Goal: Information Seeking & Learning: Learn about a topic

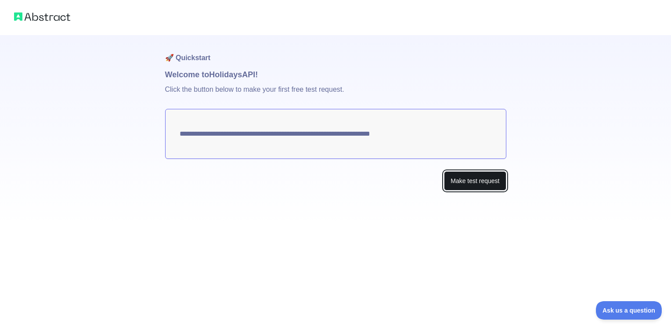
click at [462, 180] on button "Make test request" at bounding box center [475, 181] width 62 height 20
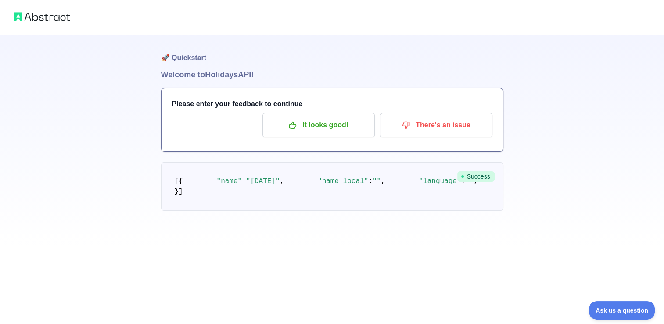
scroll to position [68, 0]
click at [345, 118] on p "It looks good!" at bounding box center [318, 125] width 99 height 15
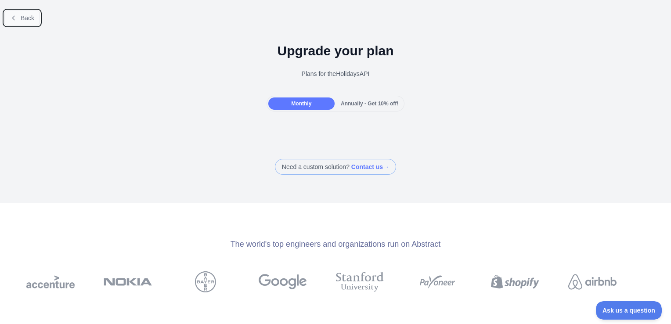
click at [18, 22] on button "Back" at bounding box center [22, 18] width 36 height 15
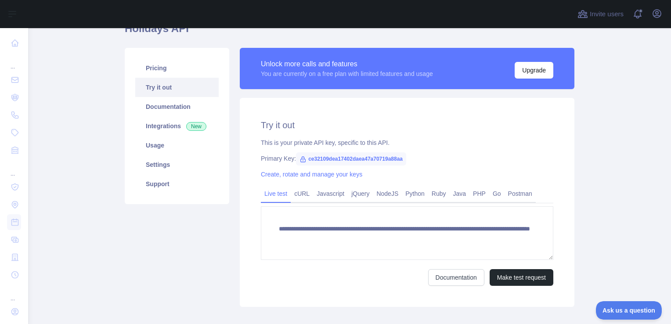
scroll to position [9, 0]
click at [186, 104] on link "Documentation" at bounding box center [176, 106] width 83 height 19
click at [171, 113] on link "Documentation" at bounding box center [176, 106] width 83 height 19
click at [327, 161] on span "ce32109dea17402daea47a70719a88aa" at bounding box center [351, 158] width 110 height 13
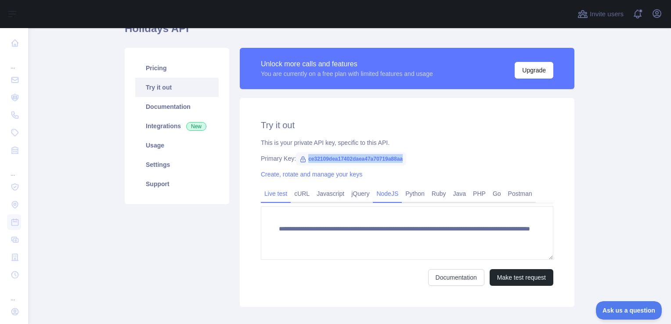
copy span "ce32109dea17402daea47a70719a88aa"
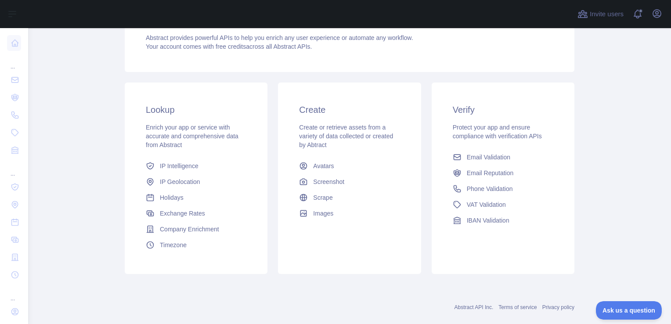
scroll to position [113, 0]
